Goal: Information Seeking & Learning: Learn about a topic

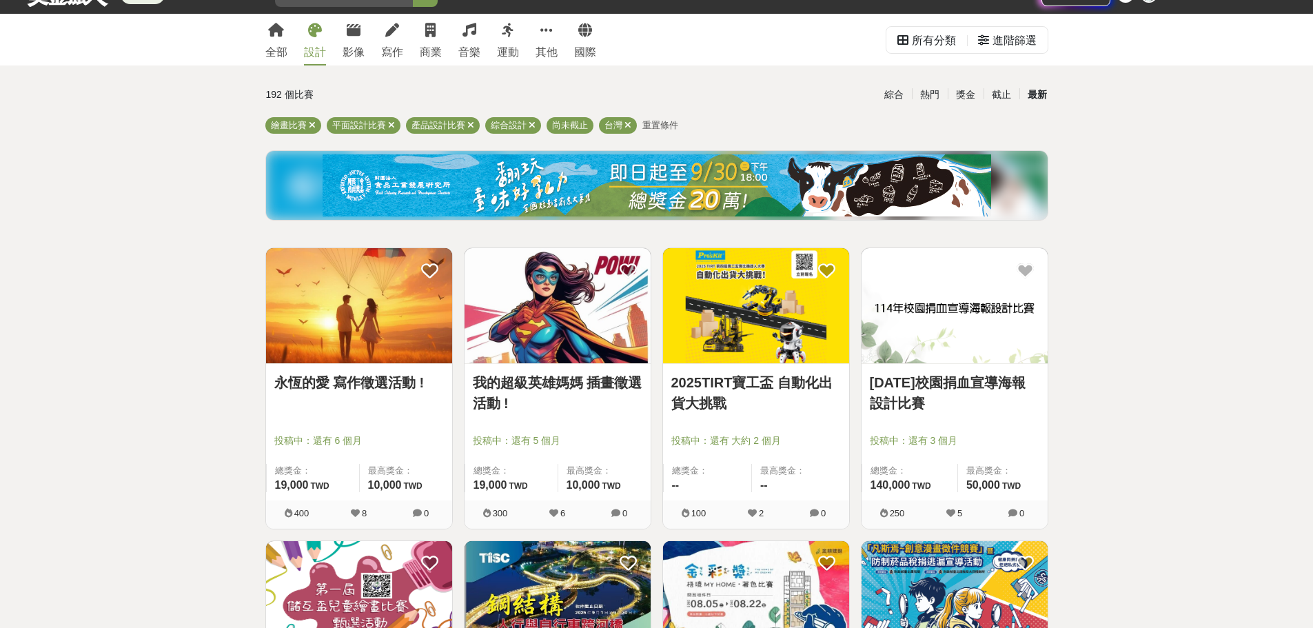
scroll to position [69, 0]
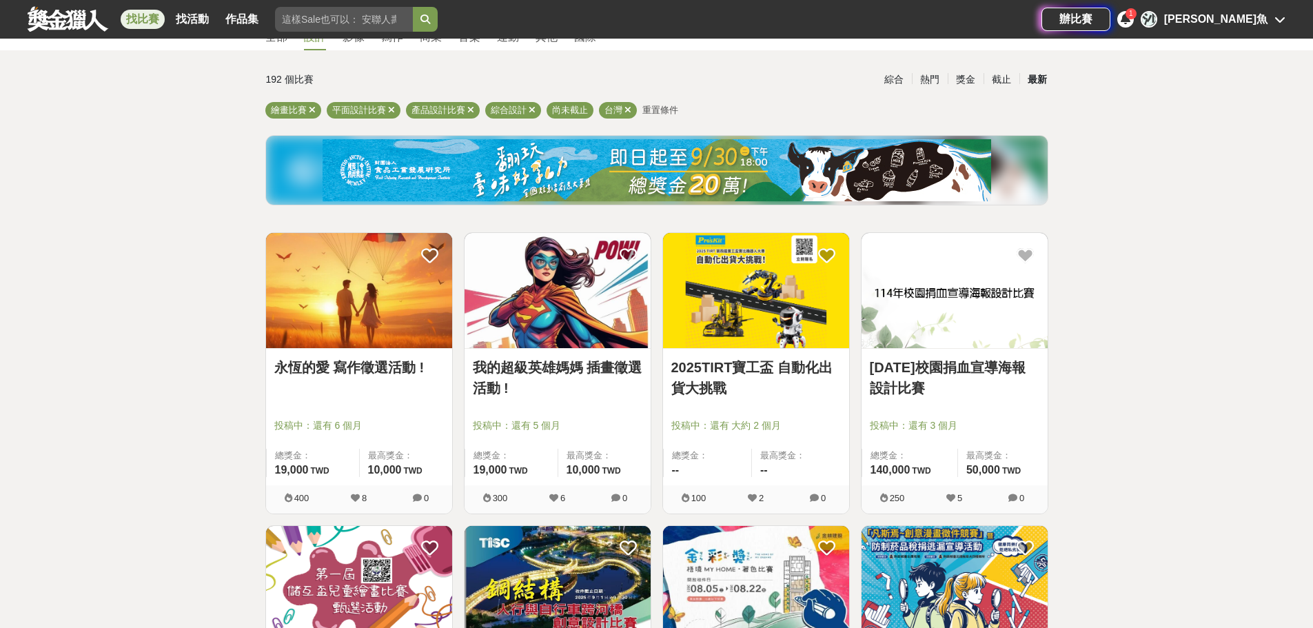
click at [407, 287] on img at bounding box center [359, 290] width 186 height 115
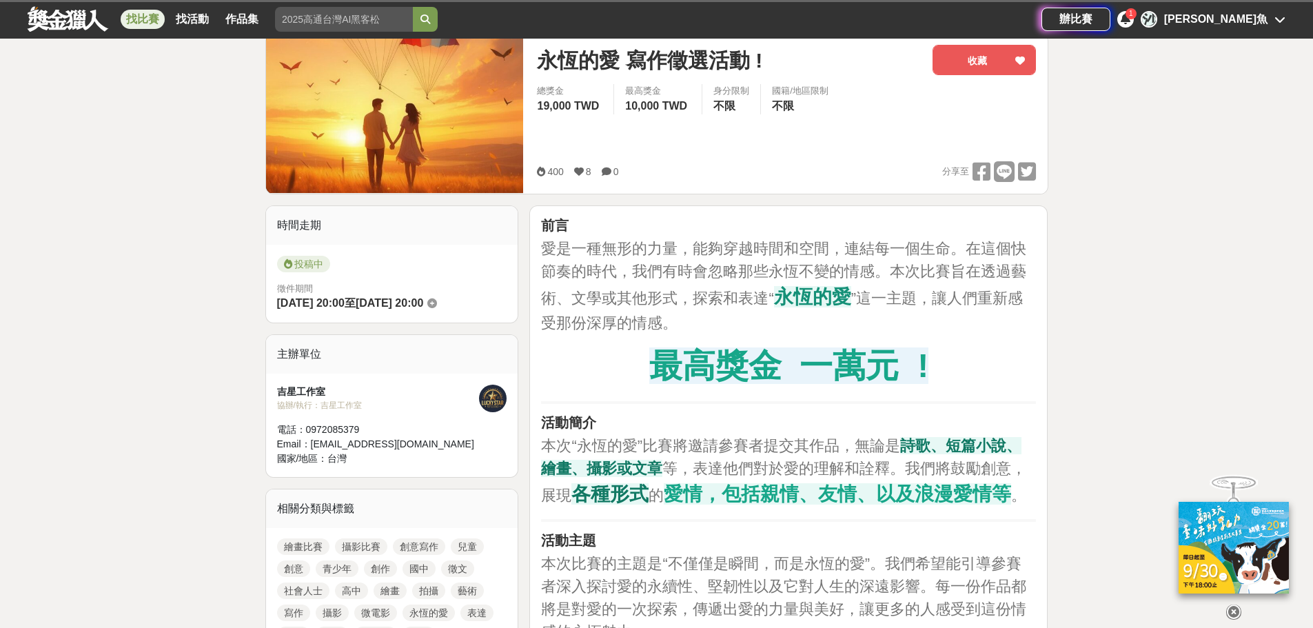
scroll to position [138, 0]
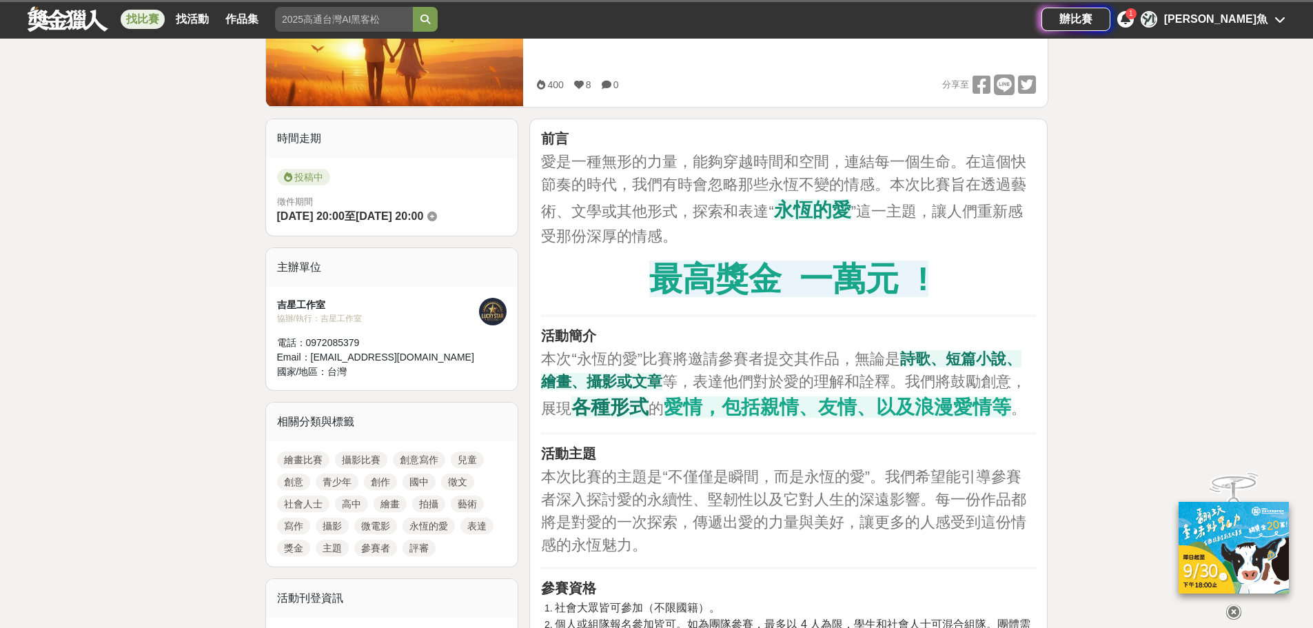
click at [1131, 21] on icon at bounding box center [1126, 18] width 10 height 11
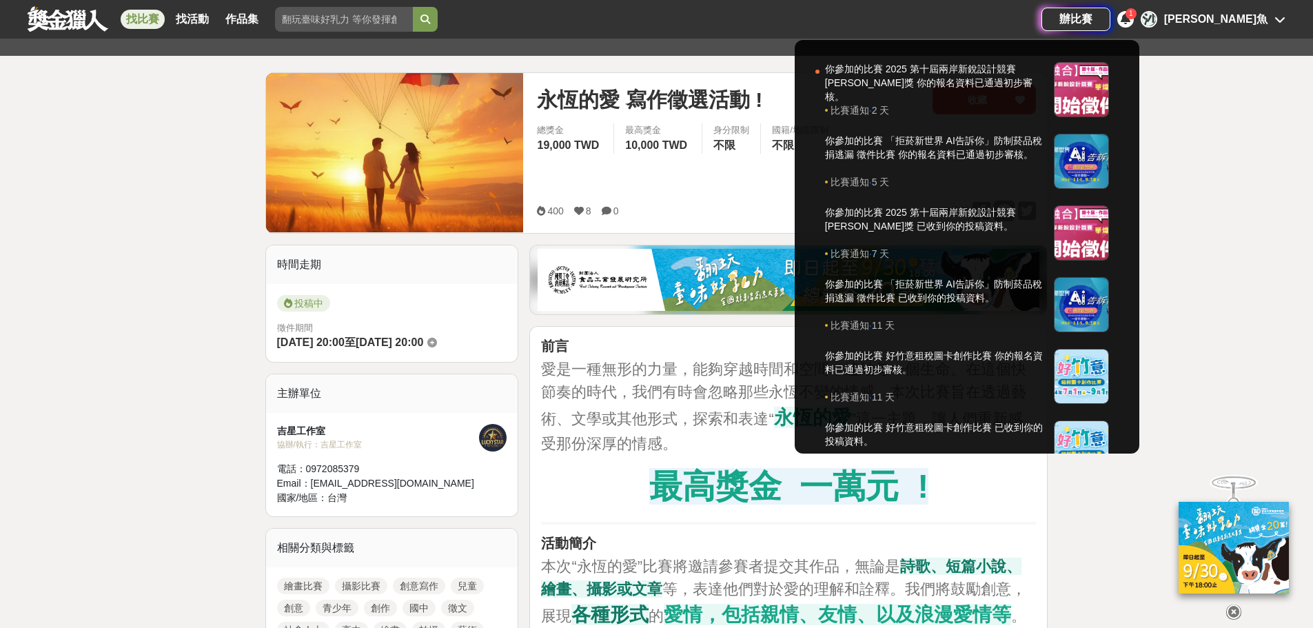
click at [1131, 21] on icon at bounding box center [1126, 18] width 10 height 11
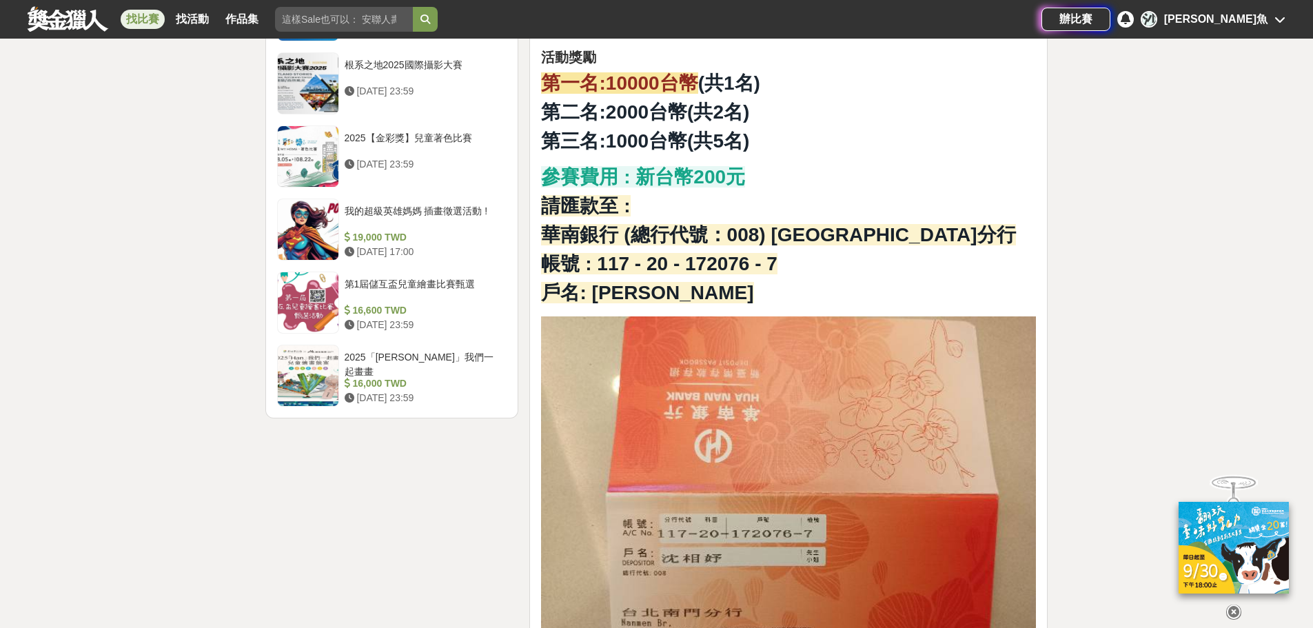
scroll to position [1517, 0]
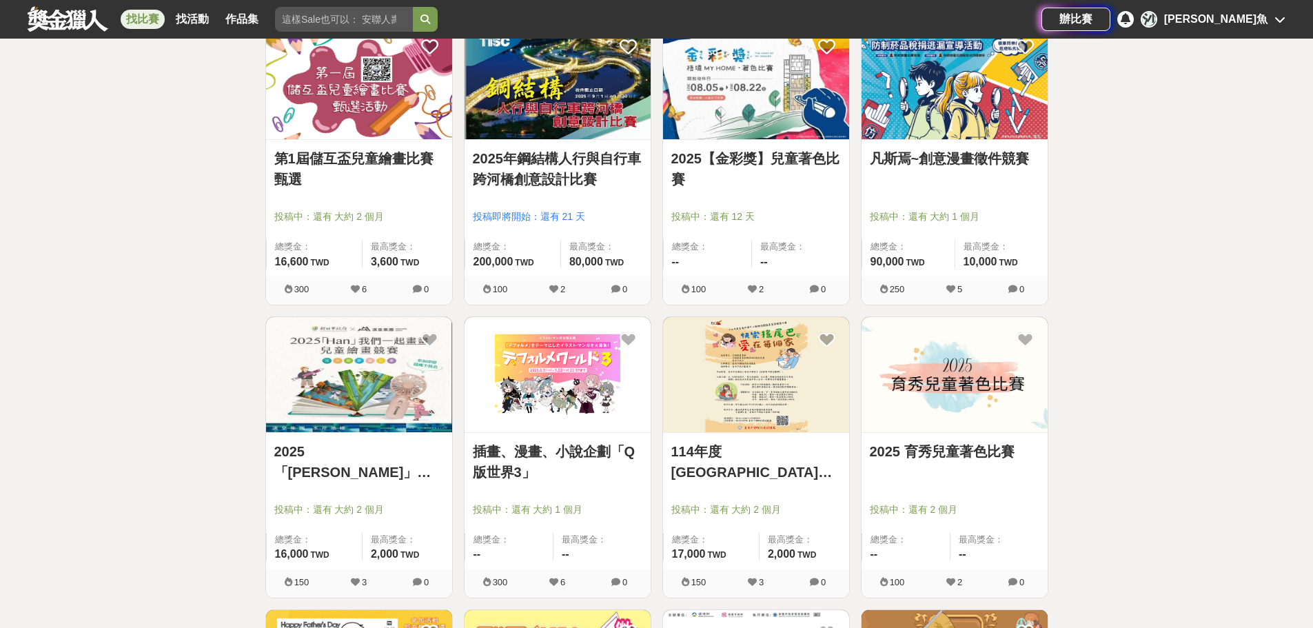
scroll to position [620, 0]
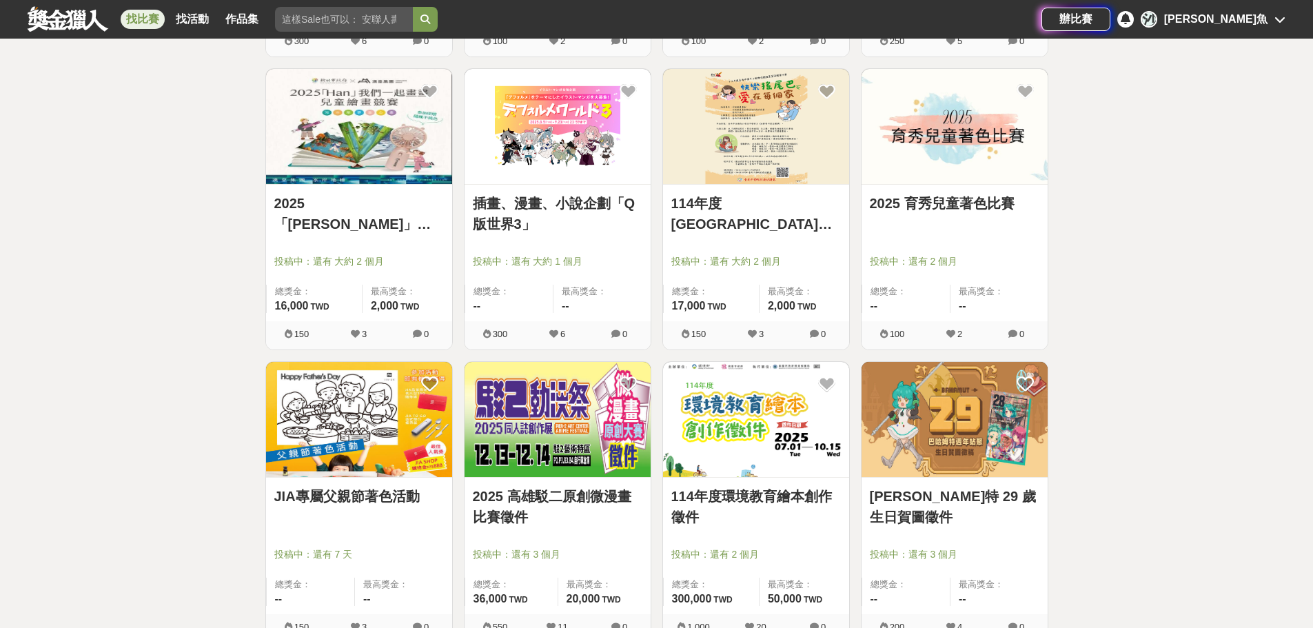
scroll to position [1034, 0]
